Goal: Navigation & Orientation: Find specific page/section

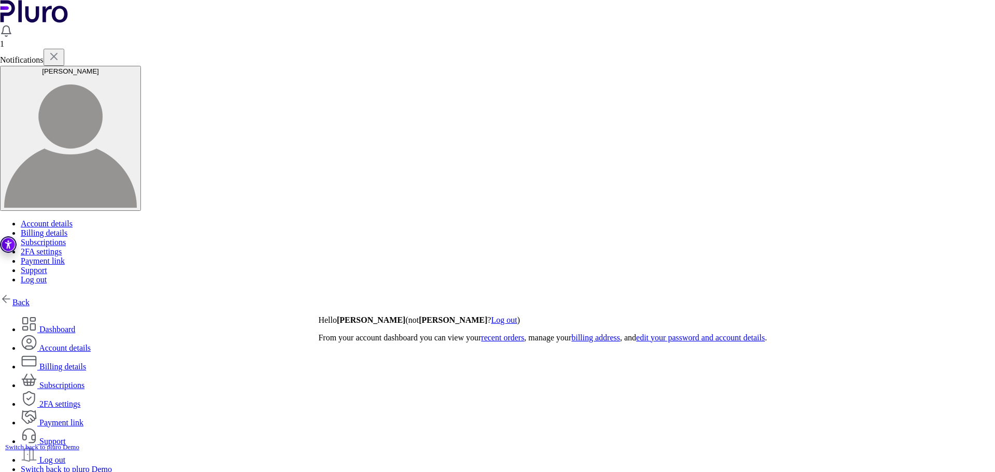
click at [30, 298] on link "Back" at bounding box center [15, 302] width 30 height 9
